Goal: Transaction & Acquisition: Book appointment/travel/reservation

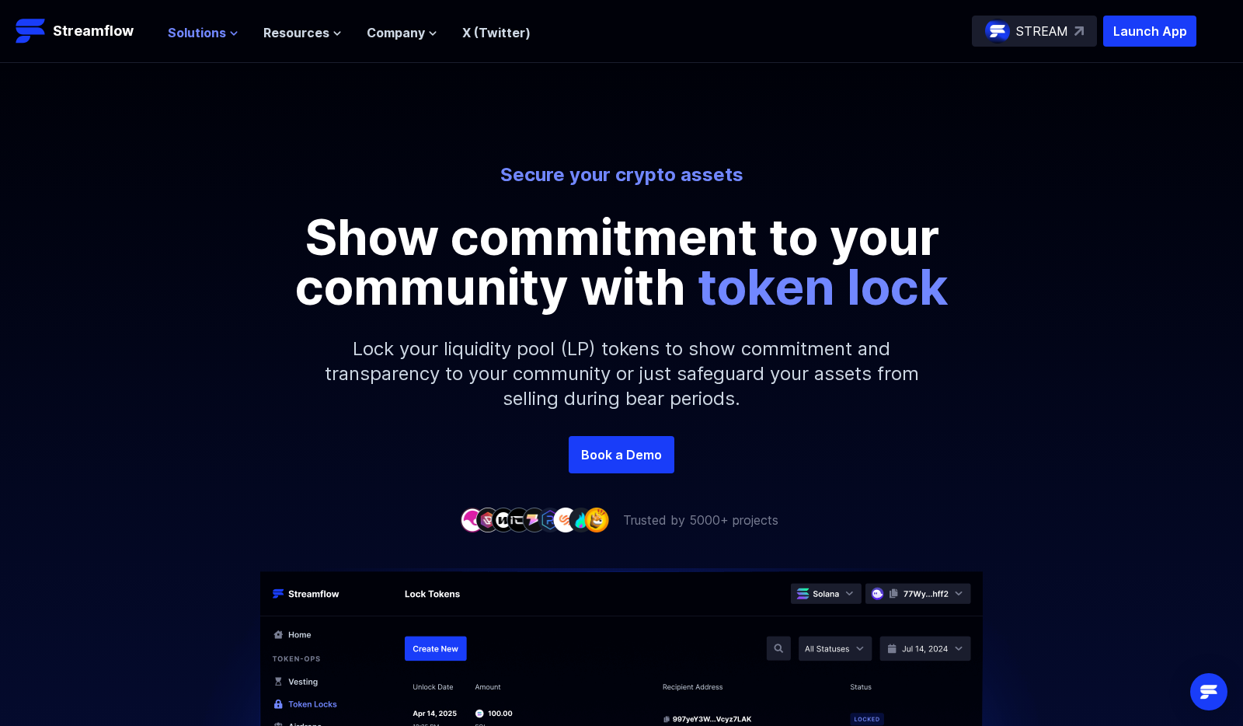
click at [204, 28] on span "Solutions" at bounding box center [197, 32] width 58 height 19
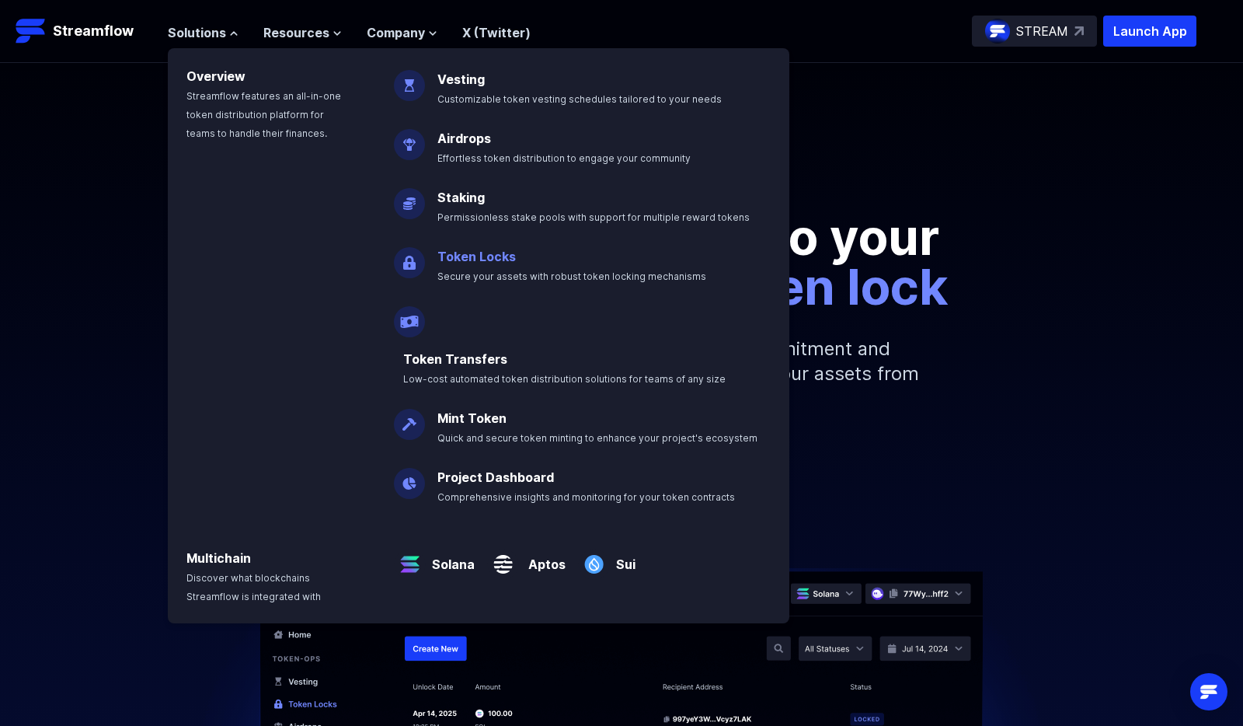
click at [478, 250] on link "Token Locks" at bounding box center [476, 257] width 78 height 16
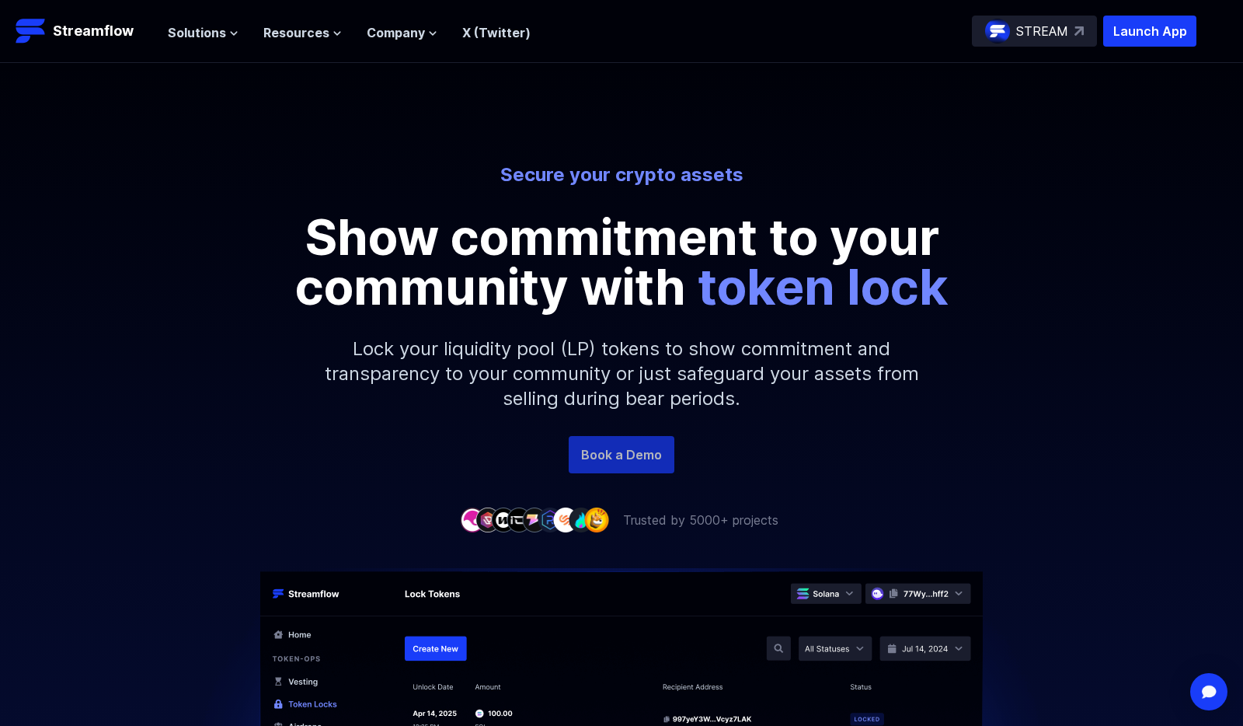
click at [618, 447] on link "Book a Demo" at bounding box center [622, 454] width 106 height 37
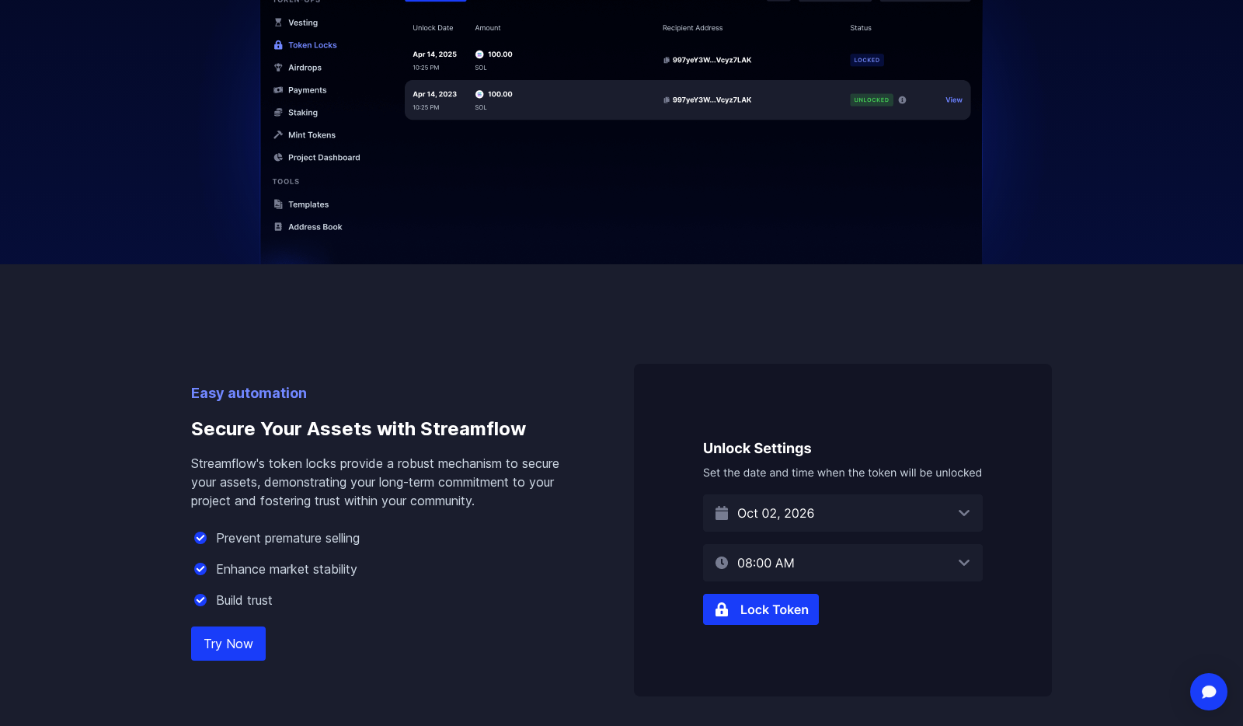
scroll to position [777, 0]
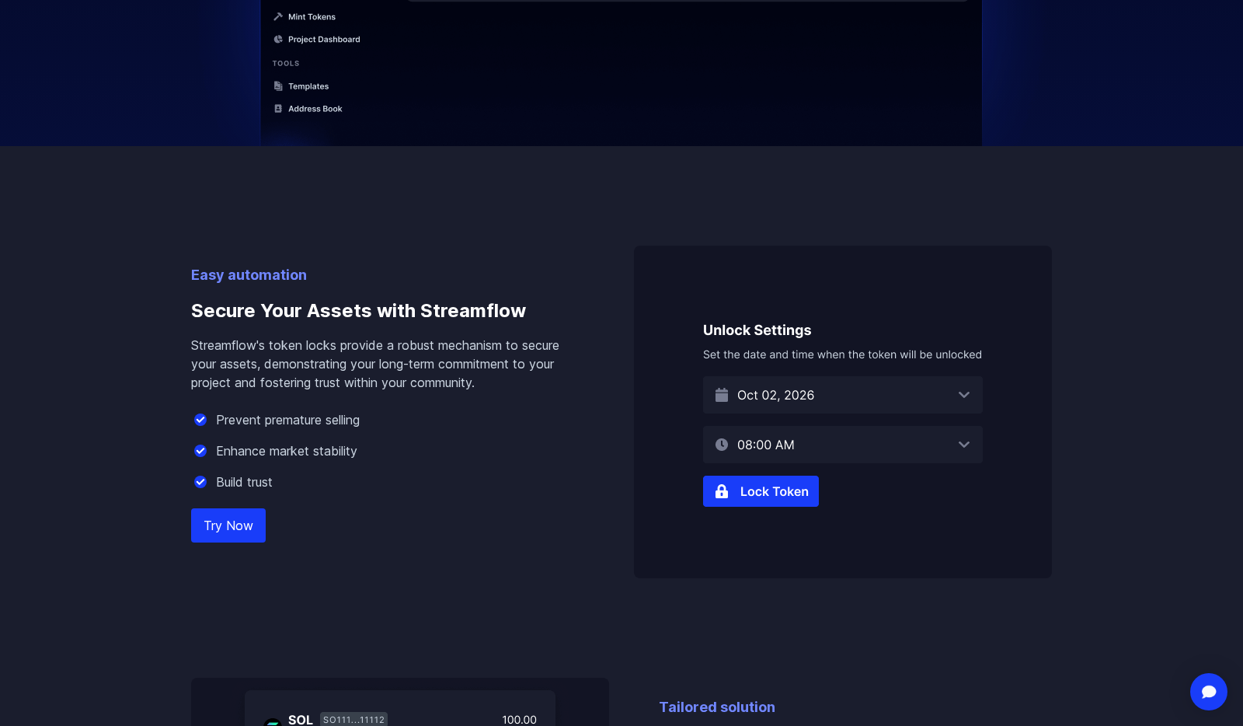
click at [777, 492] on img at bounding box center [843, 411] width 418 height 332
click at [225, 522] on link "Try Now" at bounding box center [228, 525] width 75 height 34
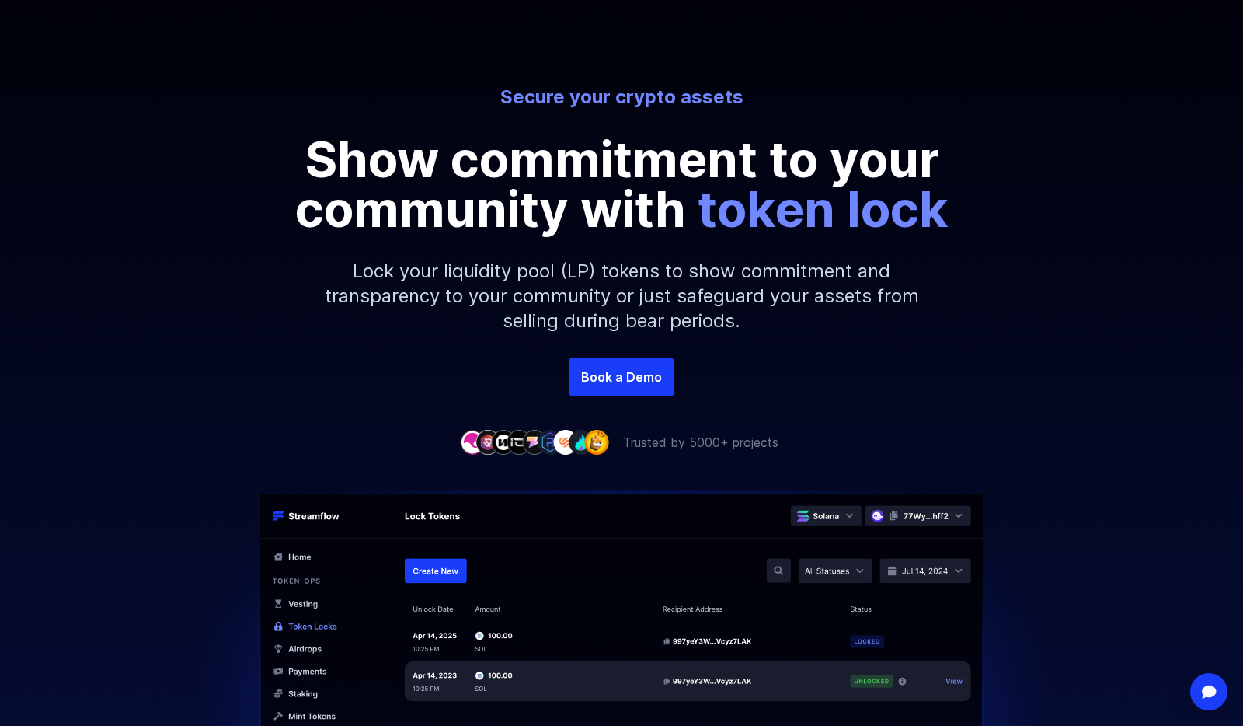
scroll to position [0, 0]
